Goal: Find specific page/section: Find specific page/section

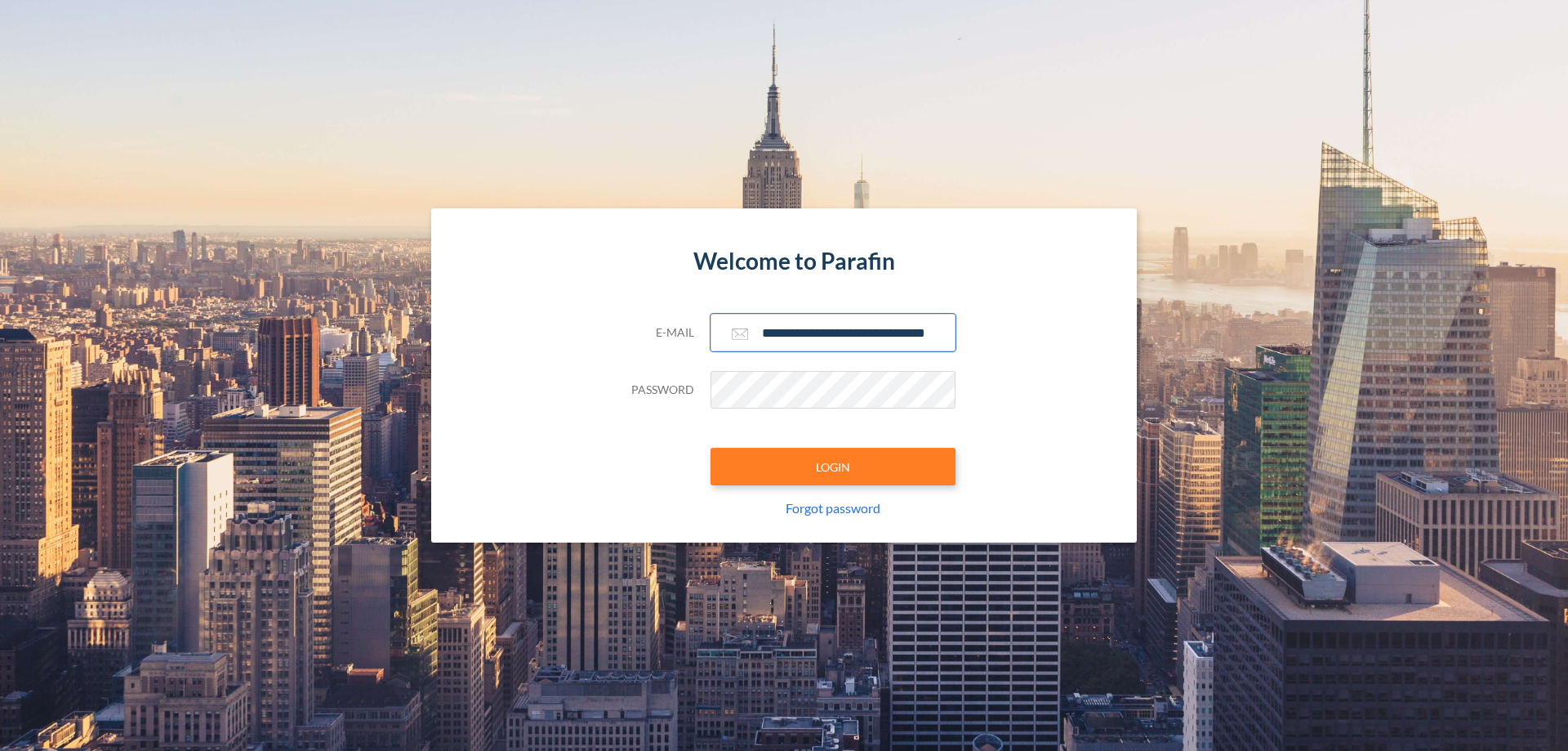
scroll to position [0, 26]
type input "**********"
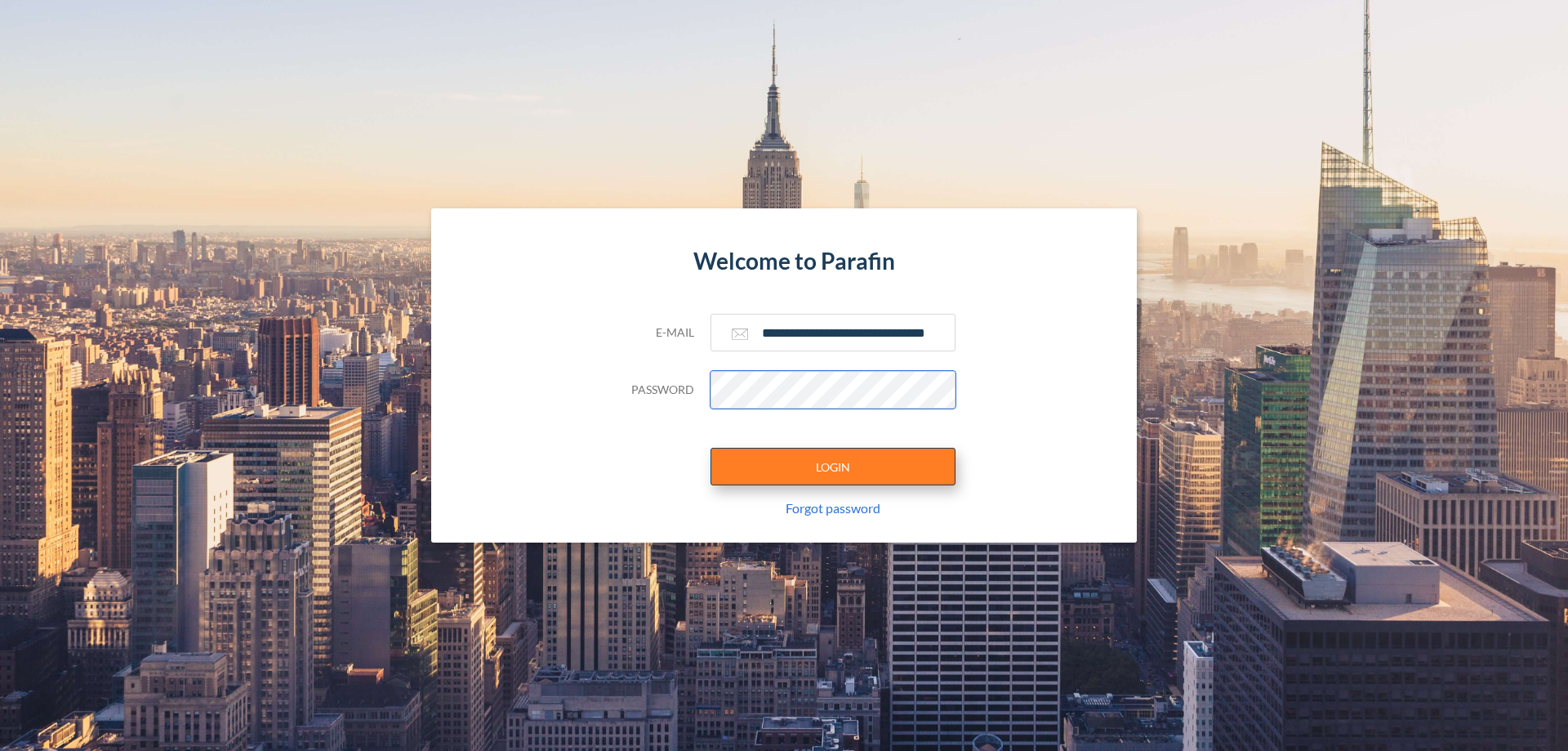
scroll to position [0, 0]
click at [833, 466] on button "LOGIN" at bounding box center [833, 466] width 245 height 37
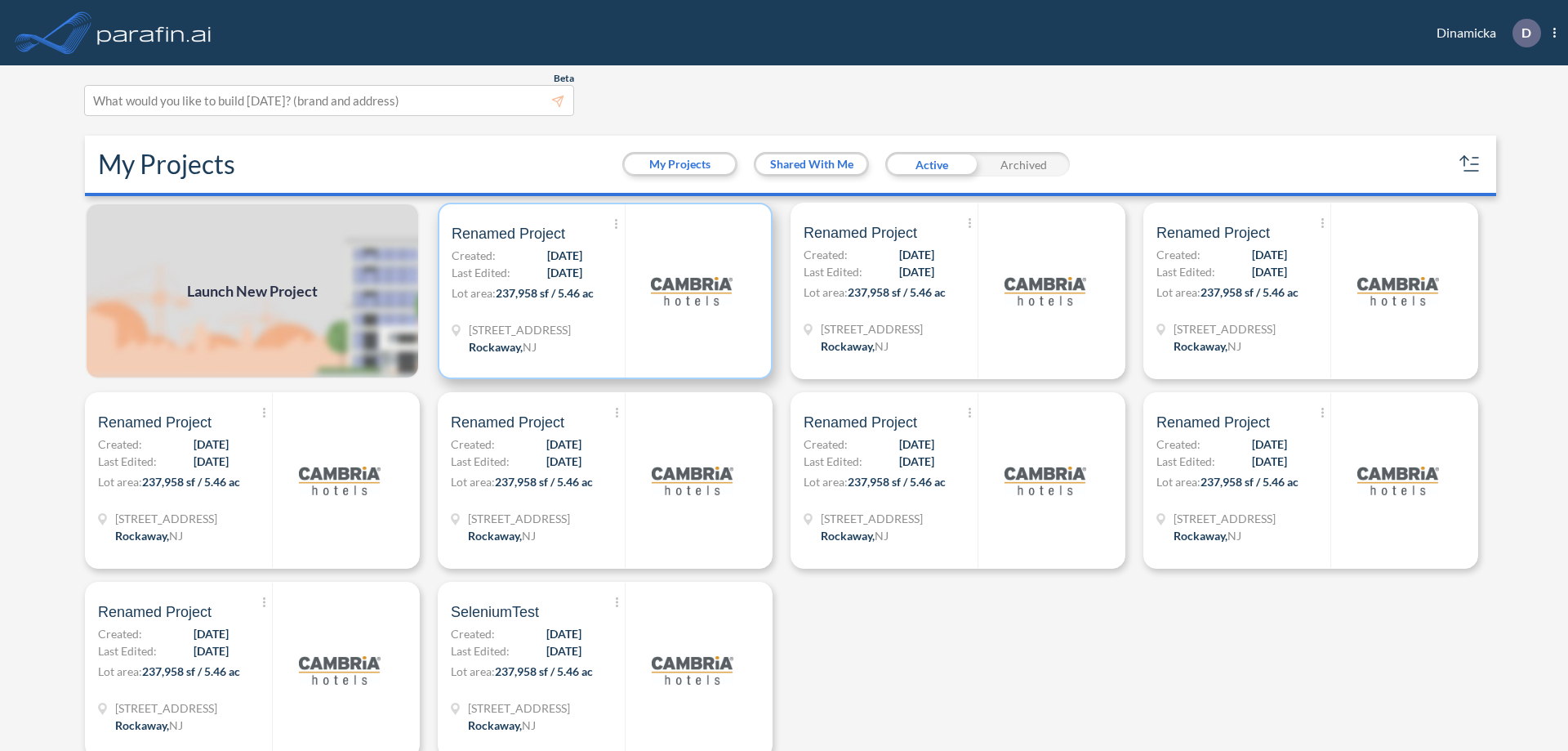
scroll to position [4, 0]
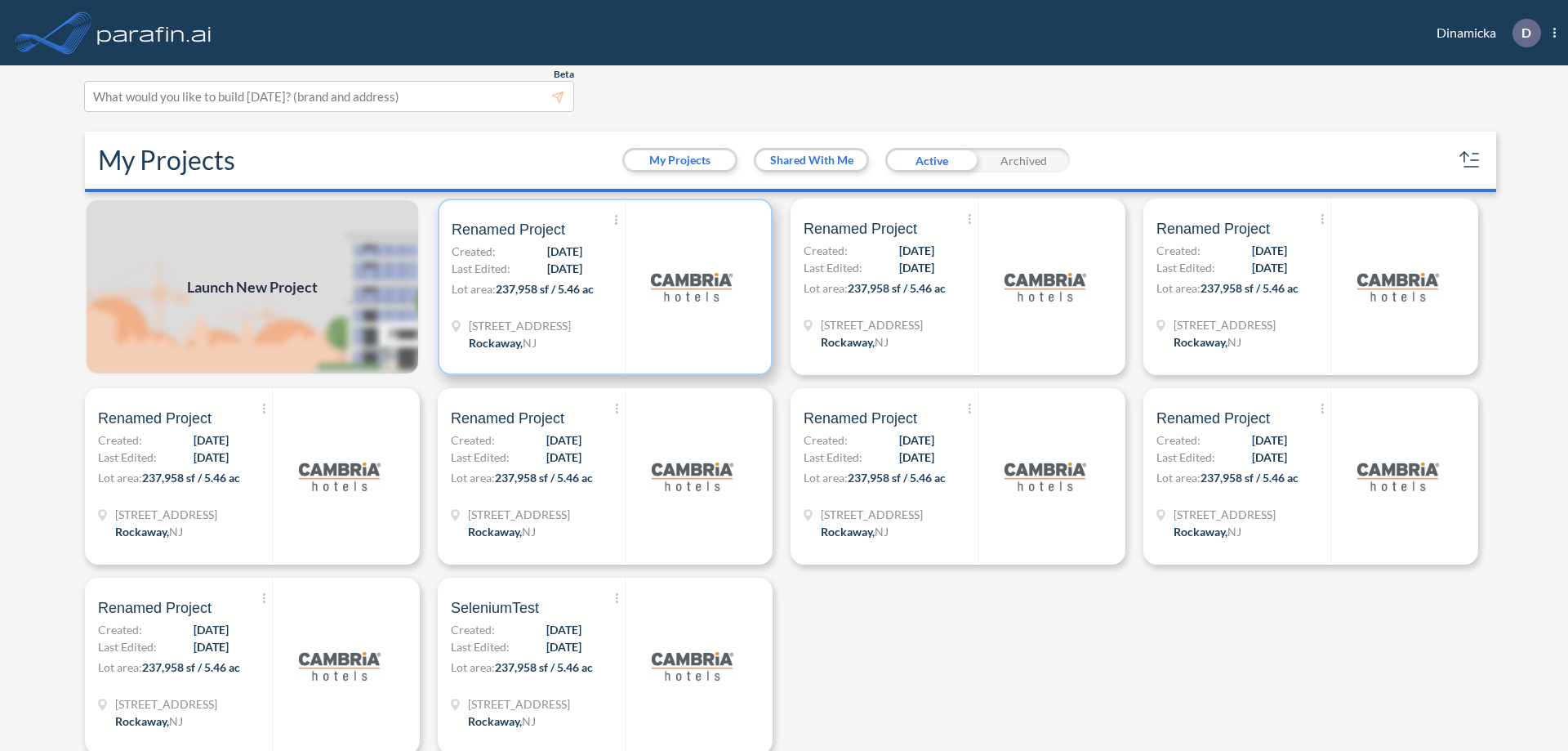
click at [602, 287] on p "Lot area: 237,958 sf / 5.46 ac" at bounding box center [539, 292] width 173 height 24
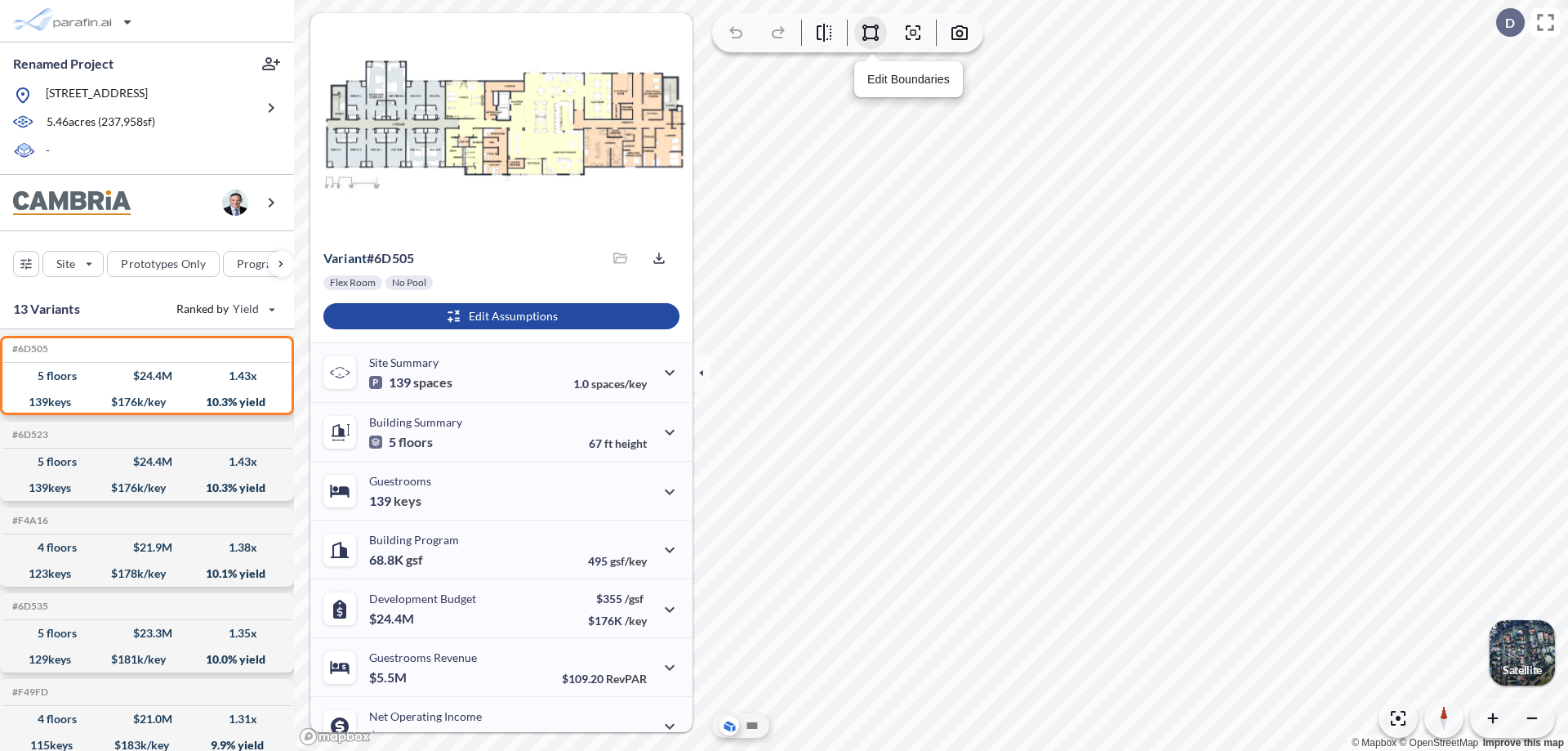
click at [870, 32] on icon "button" at bounding box center [870, 32] width 20 height 20
